Goal: Information Seeking & Learning: Check status

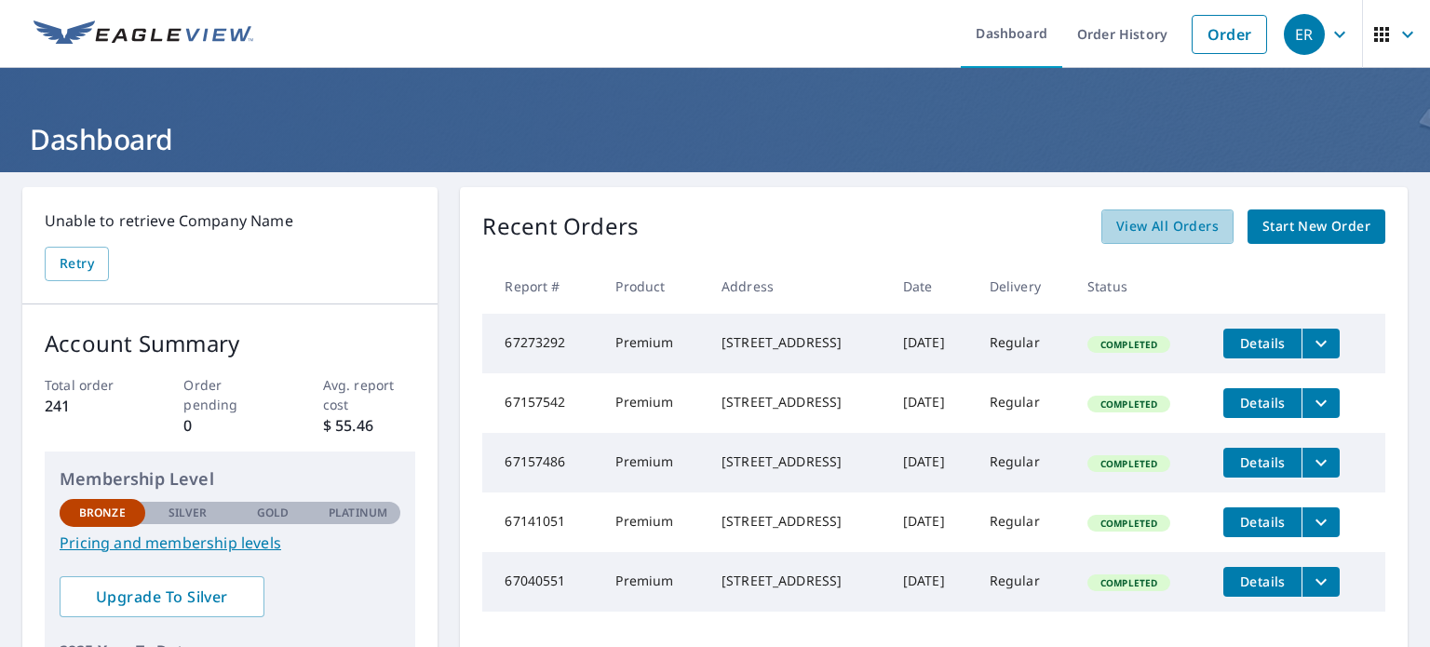
click at [1158, 236] on span "View All Orders" at bounding box center [1167, 226] width 102 height 23
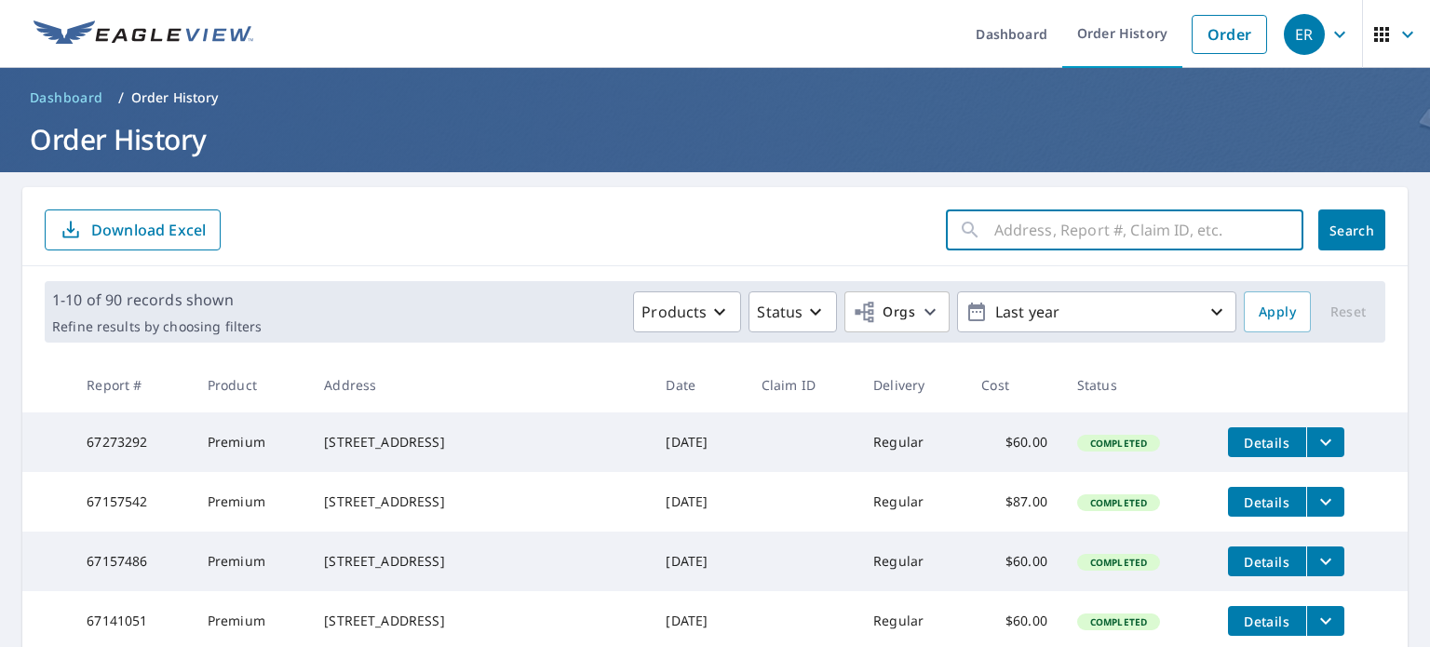
click at [1035, 227] on input "text" at bounding box center [1148, 230] width 309 height 52
type input "[PERSON_NAME]"
click button "Search" at bounding box center [1351, 229] width 67 height 41
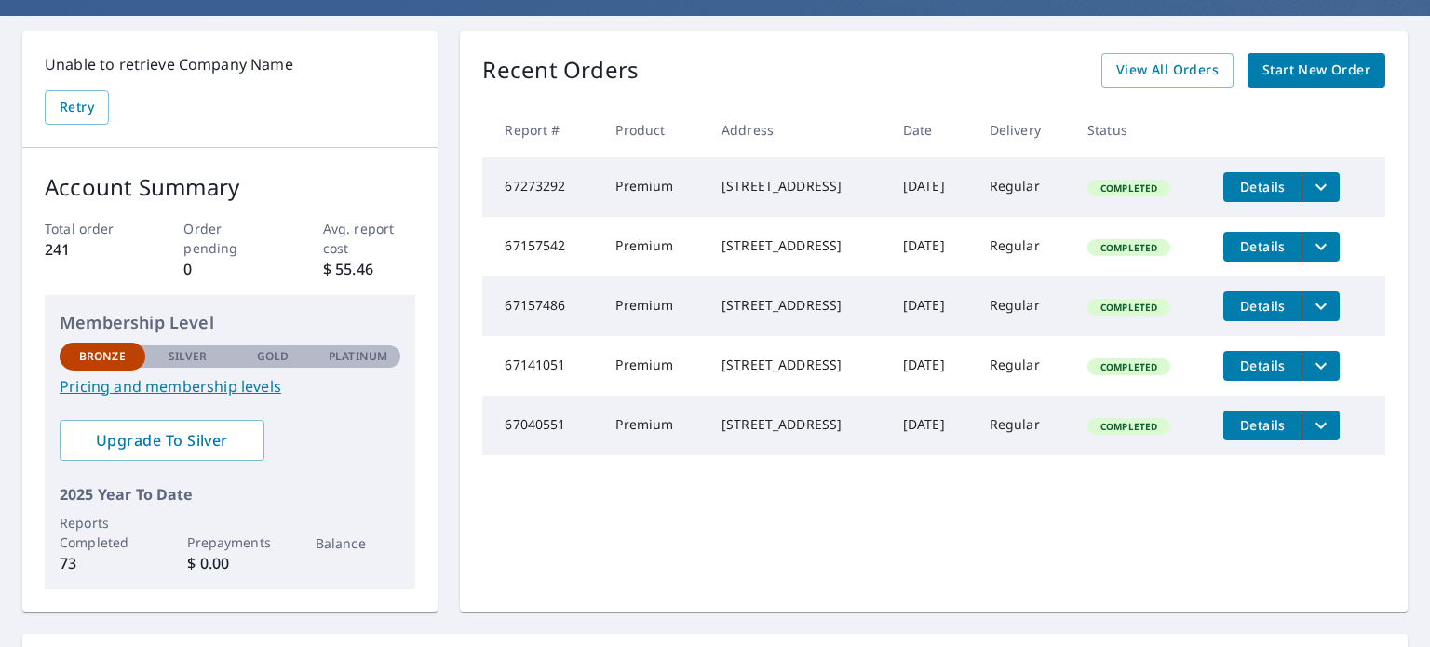
scroll to position [186, 0]
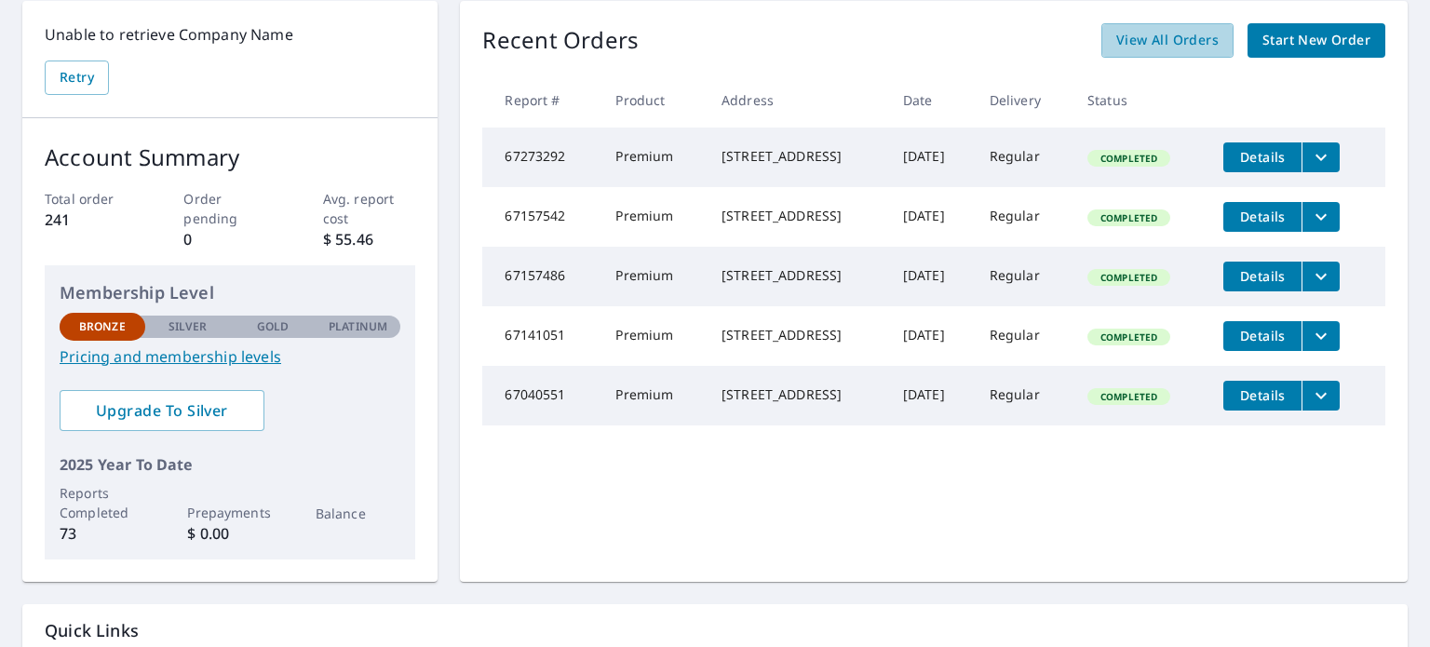
click at [1173, 40] on span "View All Orders" at bounding box center [1167, 40] width 102 height 23
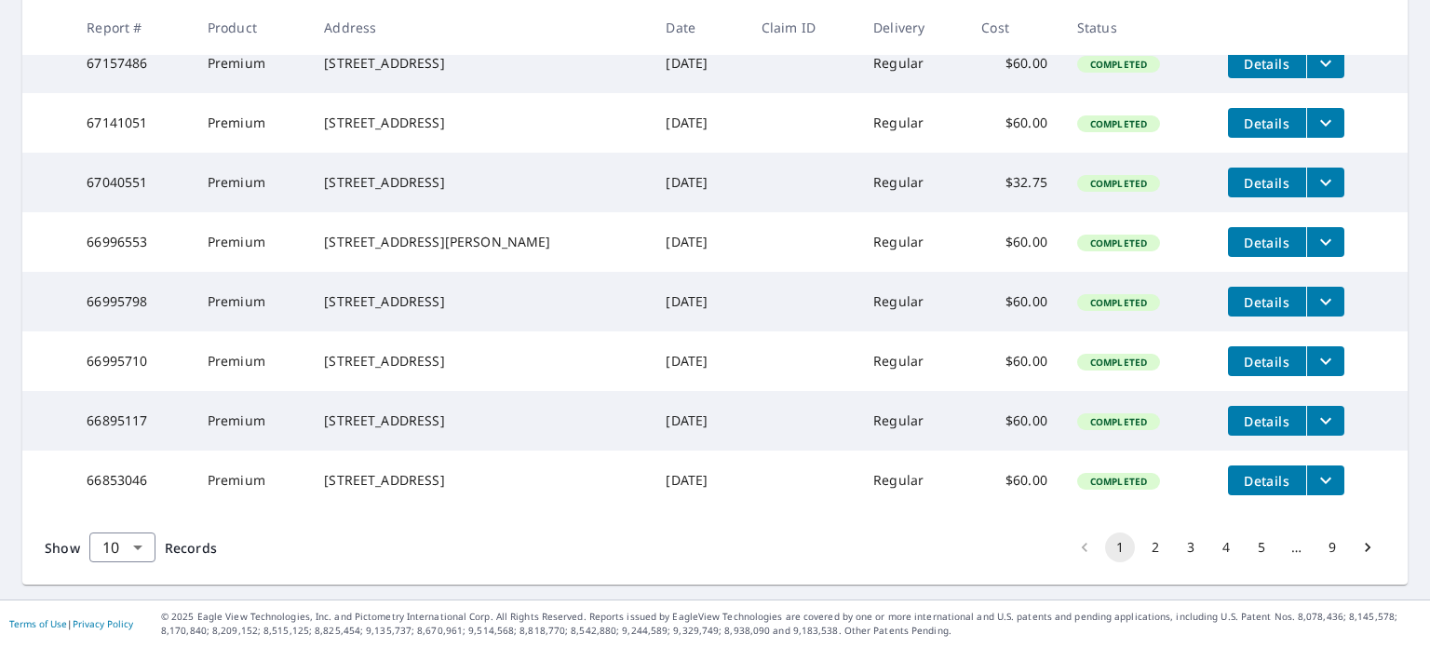
scroll to position [572, 0]
click at [1177, 548] on button "3" at bounding box center [1191, 547] width 30 height 30
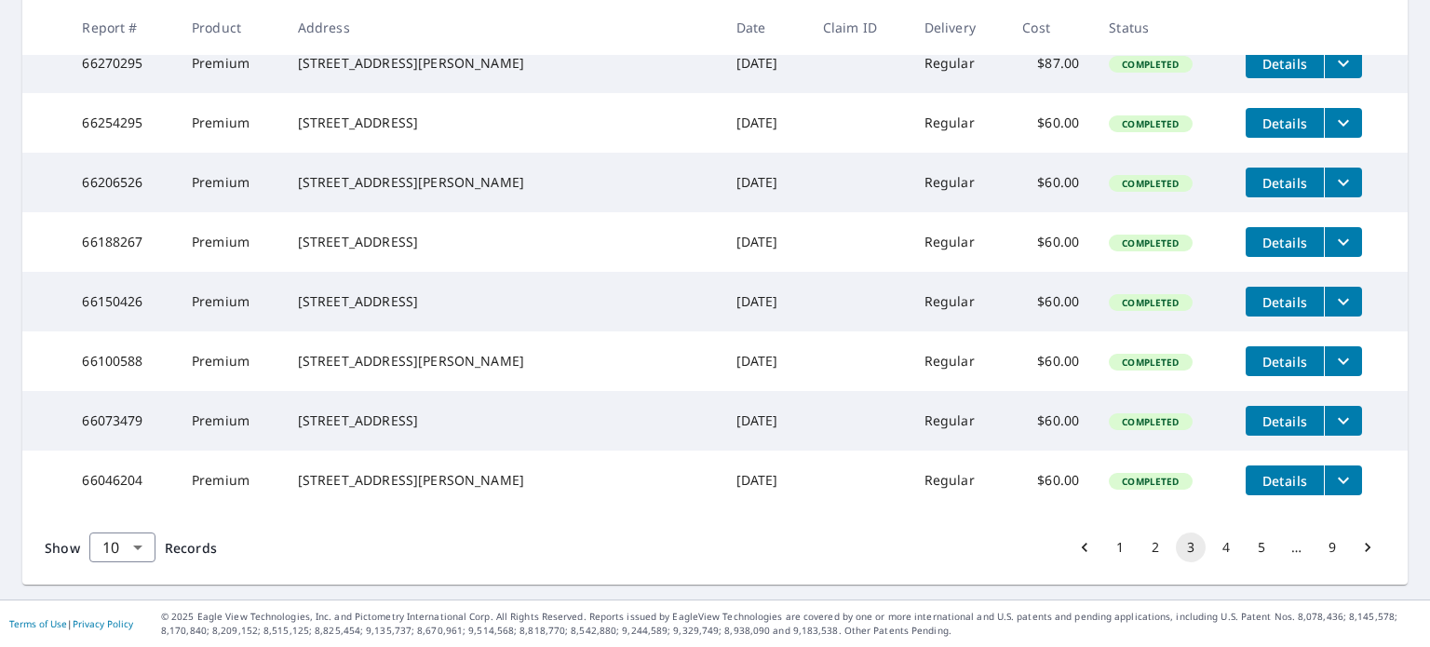
scroll to position [572, 0]
click at [1247, 547] on button "5" at bounding box center [1261, 547] width 30 height 30
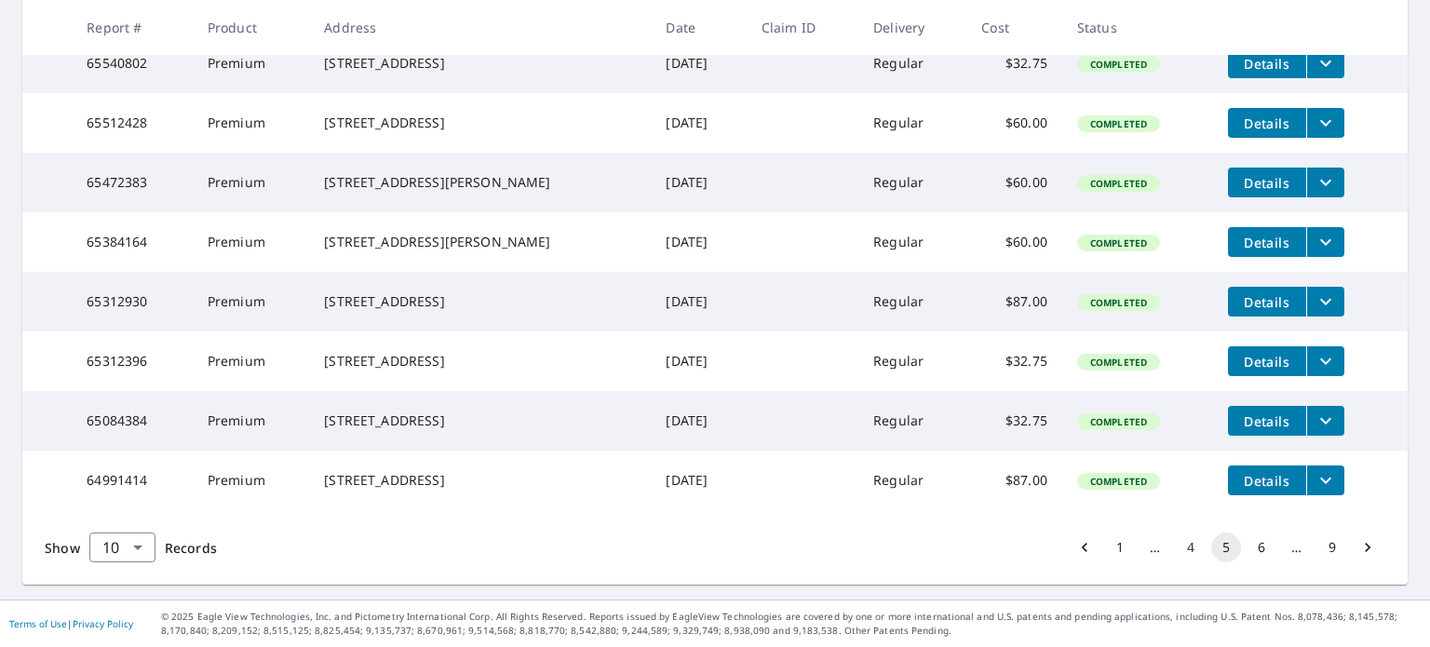
scroll to position [572, 0]
click at [1317, 546] on button "9" at bounding box center [1332, 547] width 30 height 30
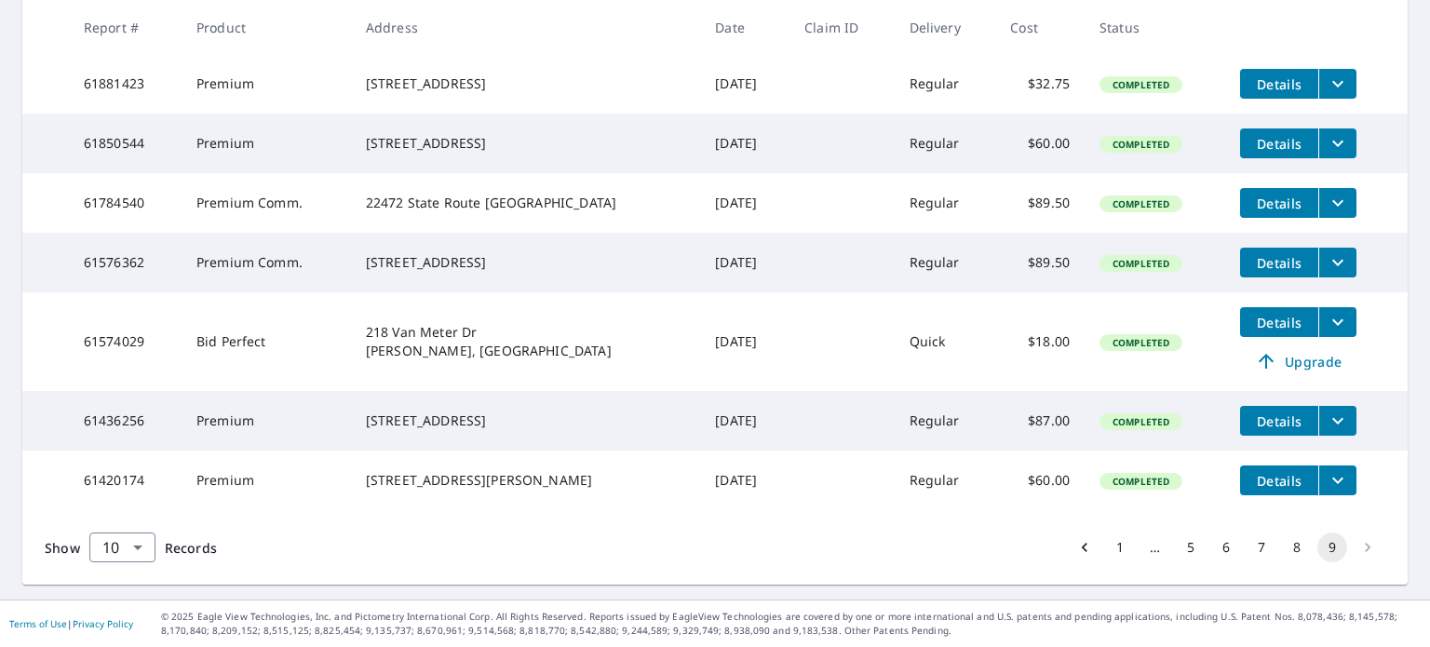
scroll to position [603, 0]
click at [1350, 543] on li "pagination navigation" at bounding box center [1367, 547] width 35 height 30
click at [1350, 550] on li "pagination navigation" at bounding box center [1367, 547] width 35 height 30
